Goal: Check status: Check status

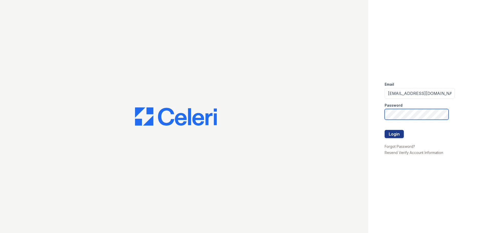
click at [385, 130] on button "Login" at bounding box center [394, 134] width 19 height 8
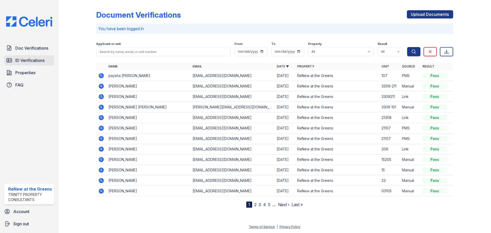
click at [36, 64] on link "ID Verifications" at bounding box center [29, 60] width 50 height 10
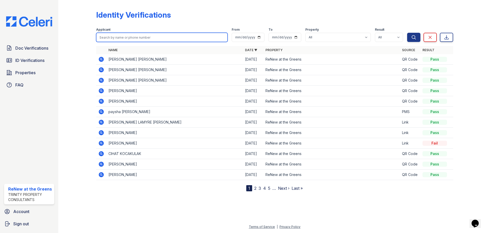
click at [126, 37] on input "search" at bounding box center [162, 37] width 132 height 9
type input "[PERSON_NAME]"
click at [407, 33] on button "Search" at bounding box center [413, 37] width 13 height 9
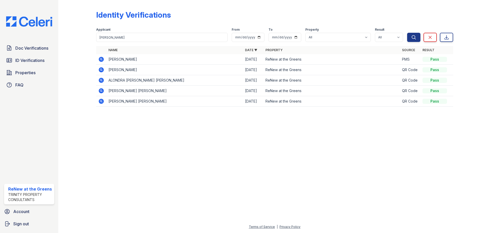
click at [102, 59] on icon at bounding box center [100, 58] width 1 height 1
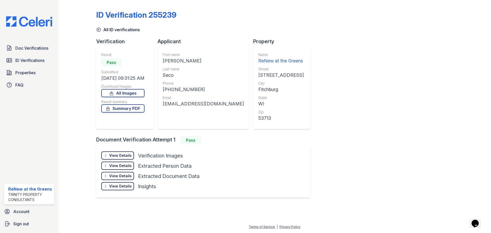
click at [119, 157] on div "View Details" at bounding box center [120, 155] width 23 height 5
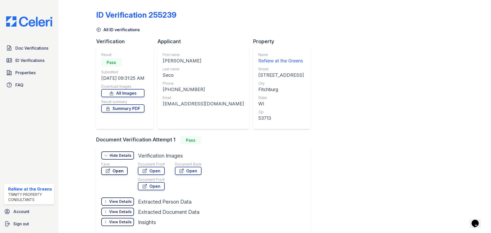
click at [126, 169] on link "Open" at bounding box center [114, 171] width 26 height 8
click at [148, 170] on link "Open" at bounding box center [151, 171] width 27 height 8
